Goal: Information Seeking & Learning: Learn about a topic

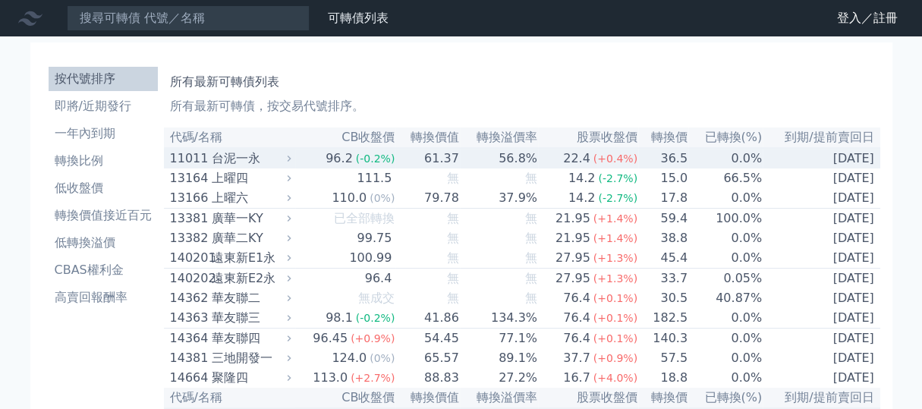
click at [217, 164] on div "台泥一永" at bounding box center [250, 158] width 77 height 18
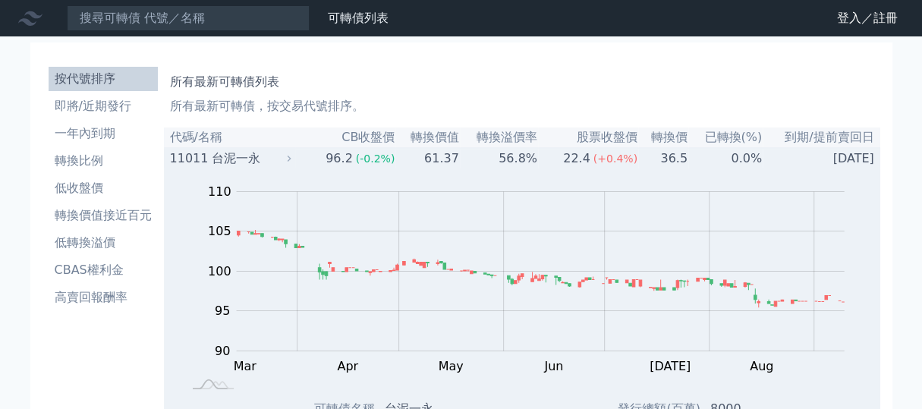
click at [857, 160] on td "[DATE]" at bounding box center [822, 158] width 118 height 20
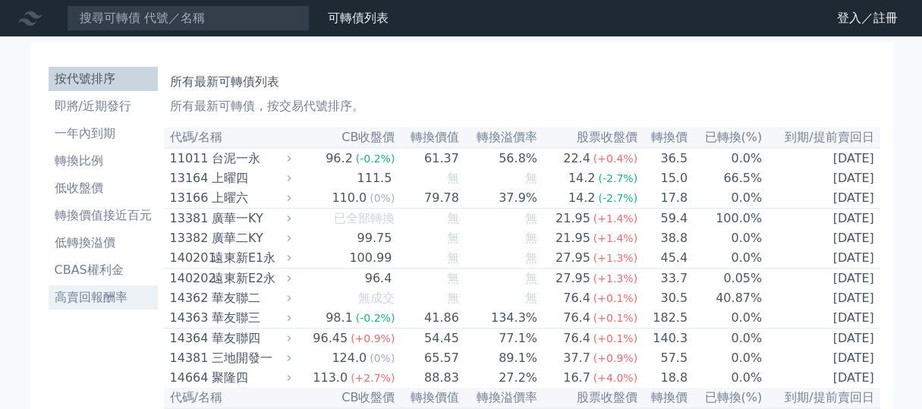
click at [96, 295] on li "高賣回報酬率" at bounding box center [103, 297] width 109 height 18
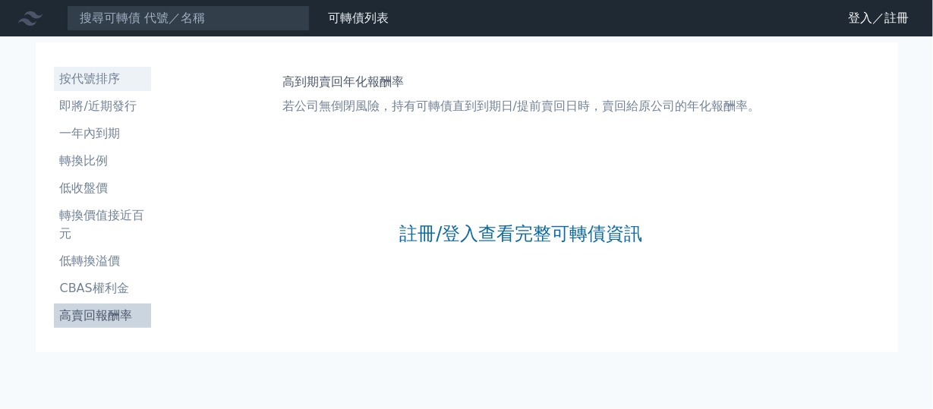
click at [77, 78] on li "按代號排序" at bounding box center [102, 79] width 97 height 18
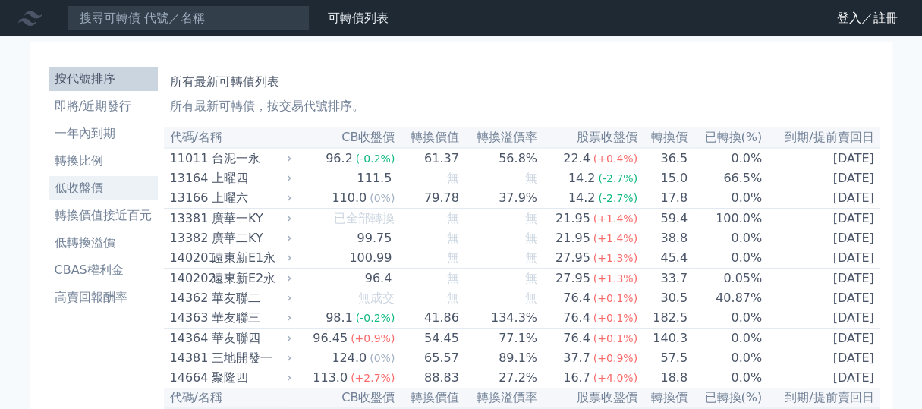
click at [75, 197] on li "低收盤價" at bounding box center [103, 188] width 109 height 18
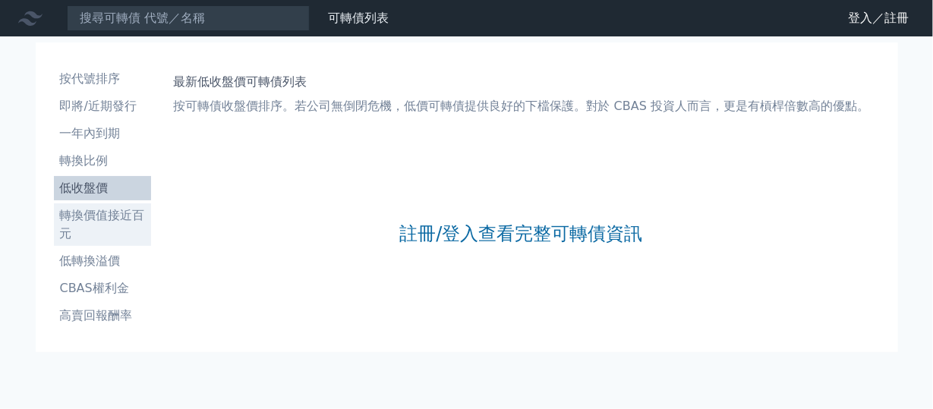
click at [83, 215] on li "轉換價值接近百元" at bounding box center [102, 224] width 97 height 36
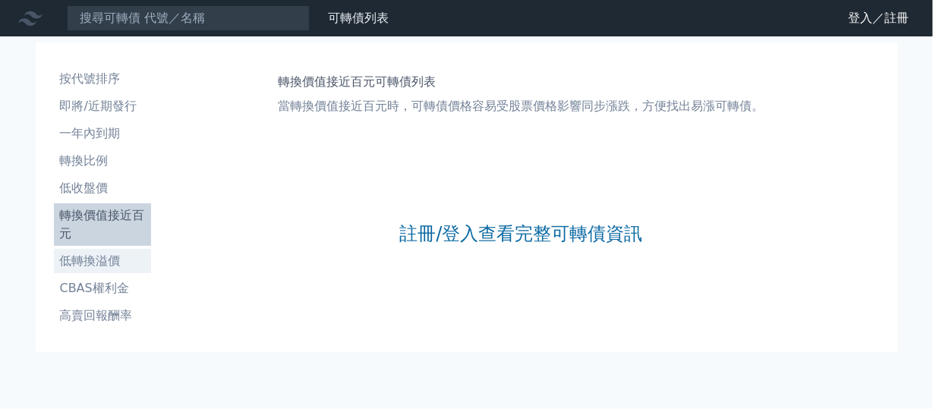
click at [89, 260] on li "低轉換溢價" at bounding box center [102, 261] width 97 height 18
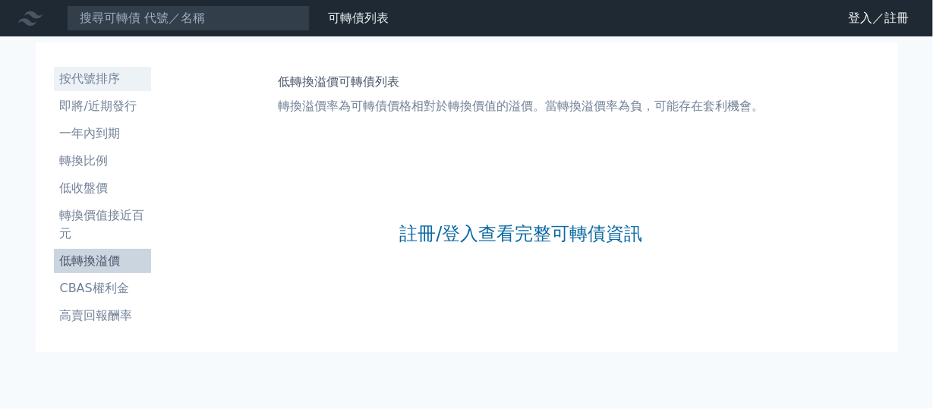
click at [94, 80] on li "按代號排序" at bounding box center [102, 79] width 97 height 18
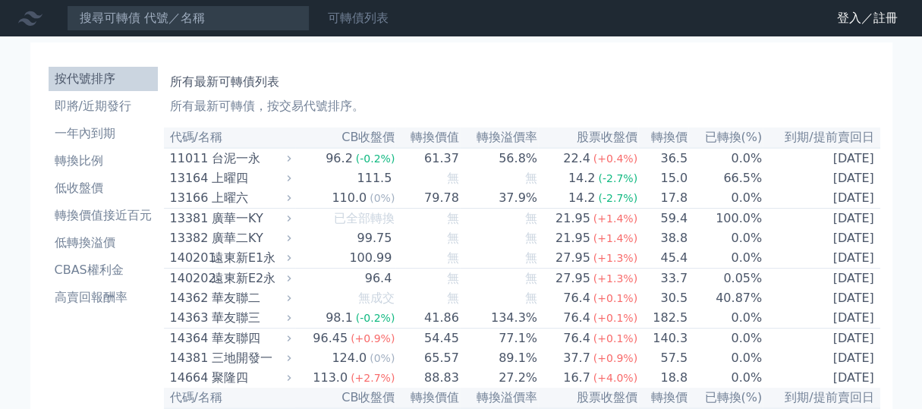
click at [364, 21] on link "可轉債列表" at bounding box center [358, 18] width 61 height 14
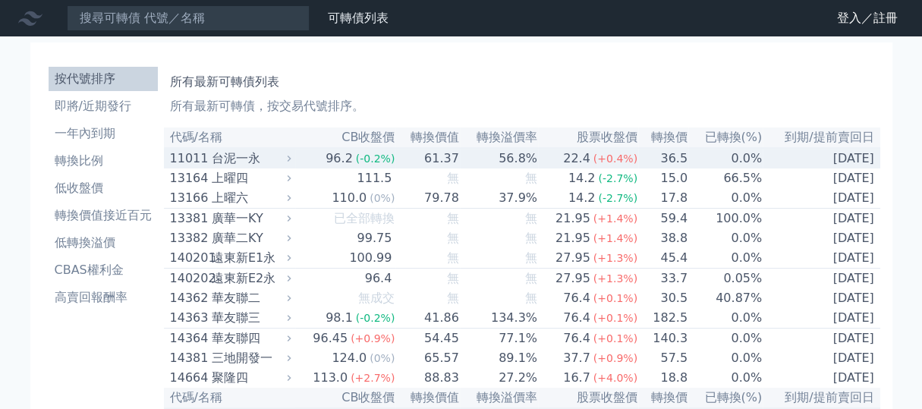
click at [838, 167] on td "[DATE]" at bounding box center [822, 158] width 118 height 20
